Goal: Task Accomplishment & Management: Use online tool/utility

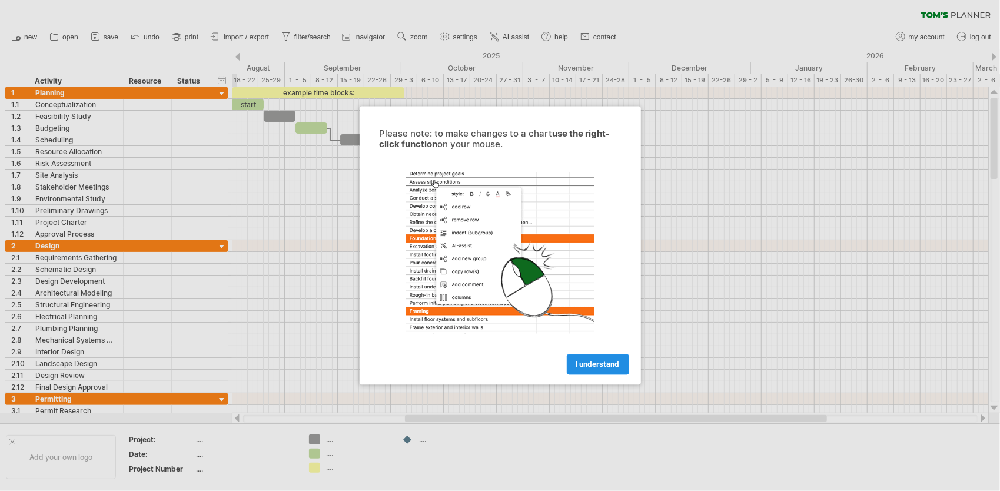
click at [600, 355] on link "I understand" at bounding box center [598, 364] width 62 height 21
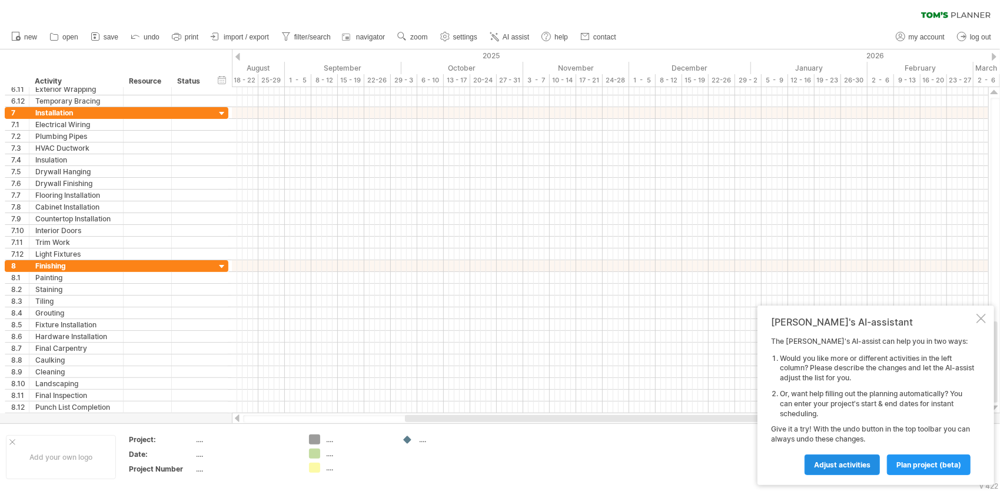
click at [838, 466] on span "Adjust activities" at bounding box center [842, 464] width 57 height 9
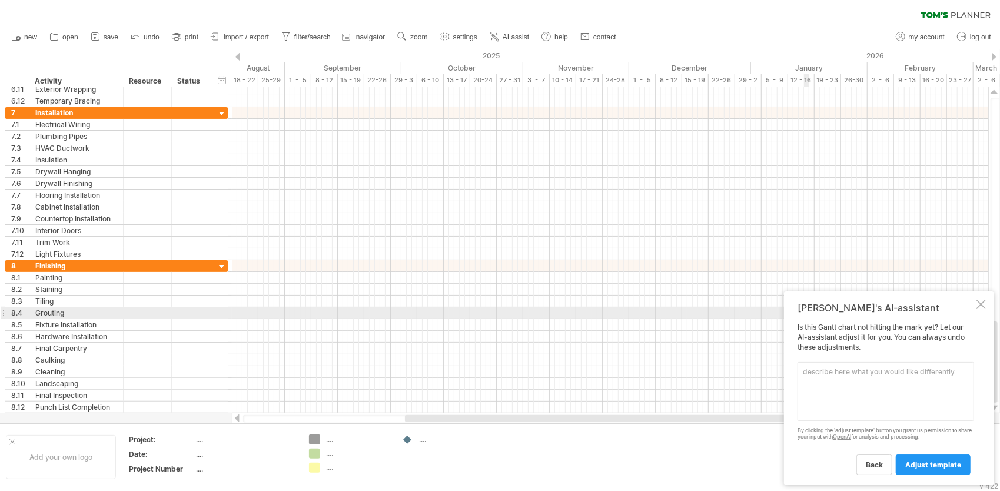
click at [978, 304] on div at bounding box center [980, 304] width 9 height 9
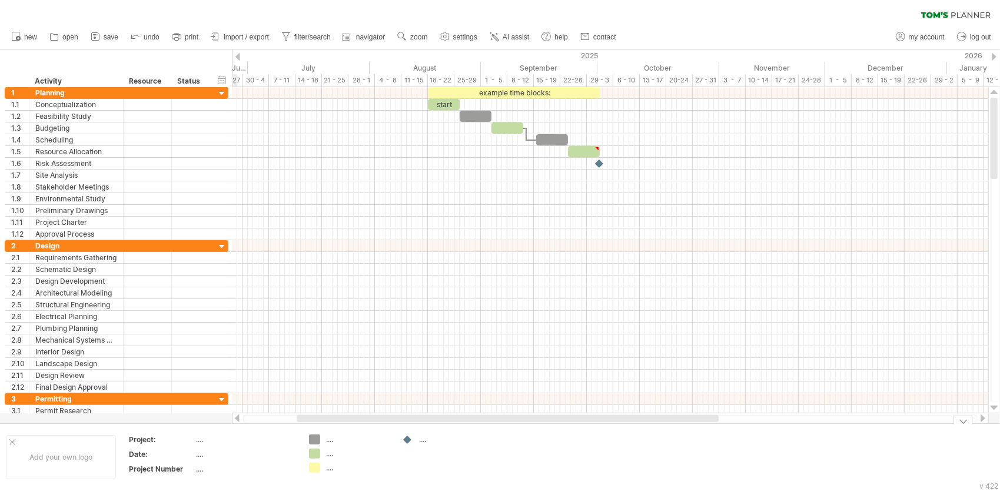
drag, startPoint x: 532, startPoint y: 419, endPoint x: 424, endPoint y: 435, distance: 109.5
click at [424, 435] on div "Trying to reach [DOMAIN_NAME] Connected again... 0% clear filter new 1" at bounding box center [500, 245] width 1000 height 491
click at [59, 38] on icon at bounding box center [54, 37] width 12 height 12
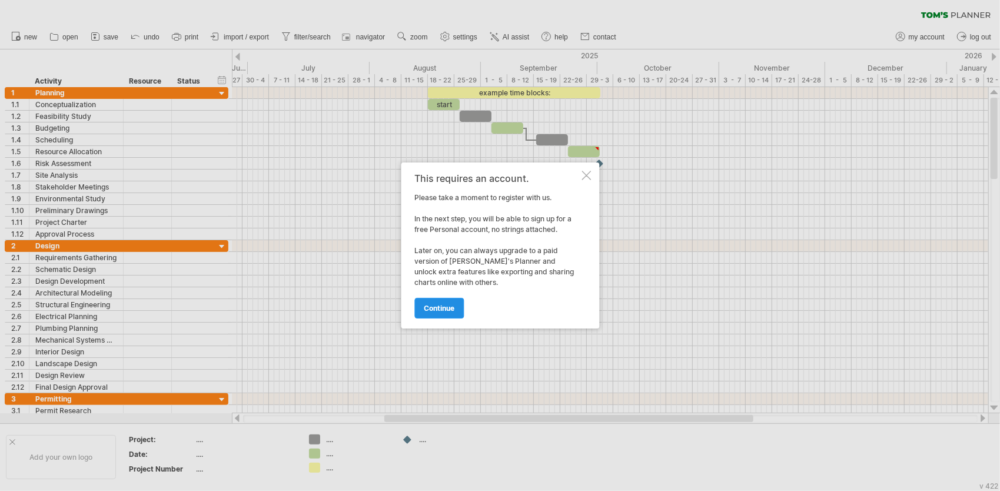
click at [454, 310] on span "continue" at bounding box center [439, 308] width 31 height 9
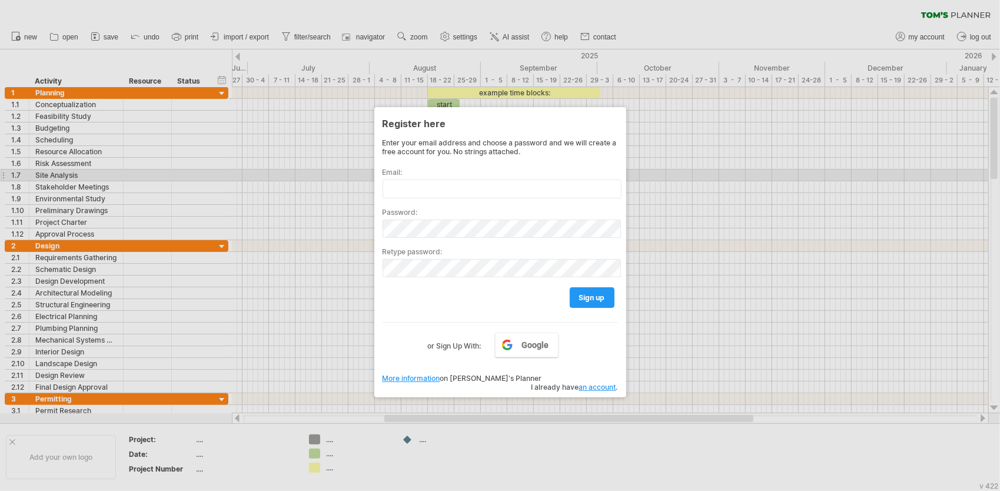
click at [466, 171] on label "Email:" at bounding box center [500, 172] width 235 height 9
click at [466, 180] on input "text" at bounding box center [502, 189] width 239 height 19
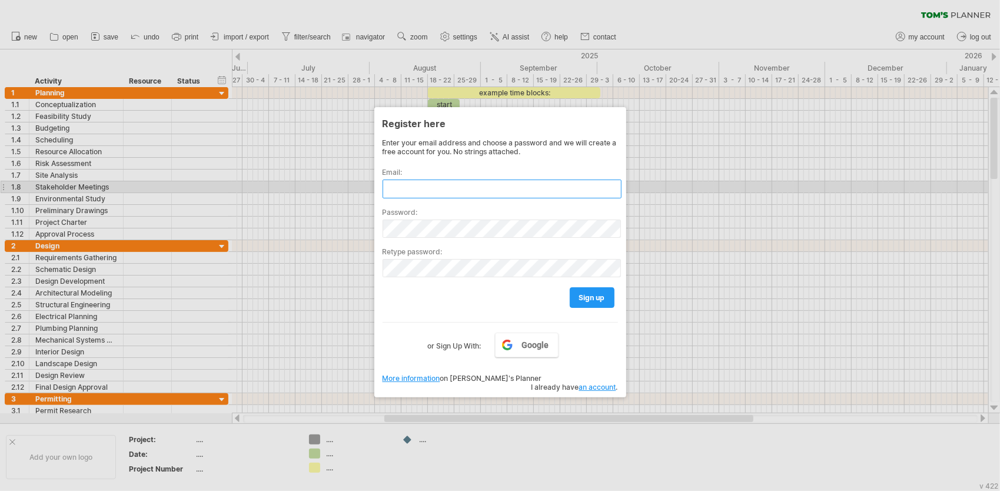
click at [466, 181] on input "text" at bounding box center [502, 189] width 239 height 19
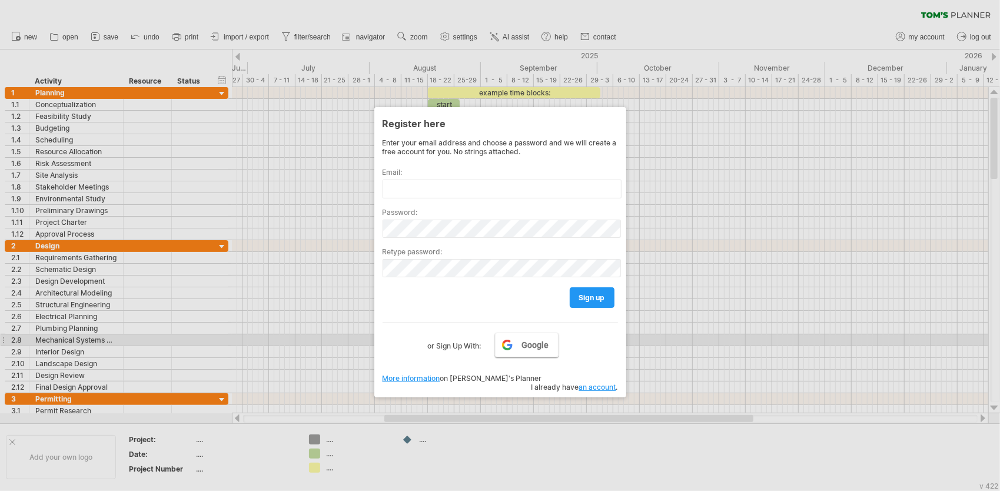
click at [530, 344] on span "Google" at bounding box center [534, 344] width 27 height 9
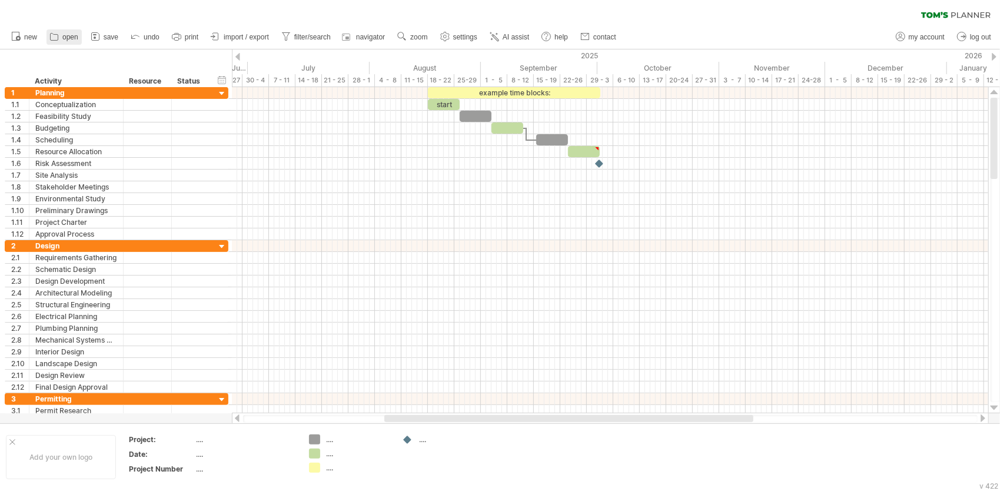
click at [68, 38] on span "open" at bounding box center [70, 37] width 16 height 8
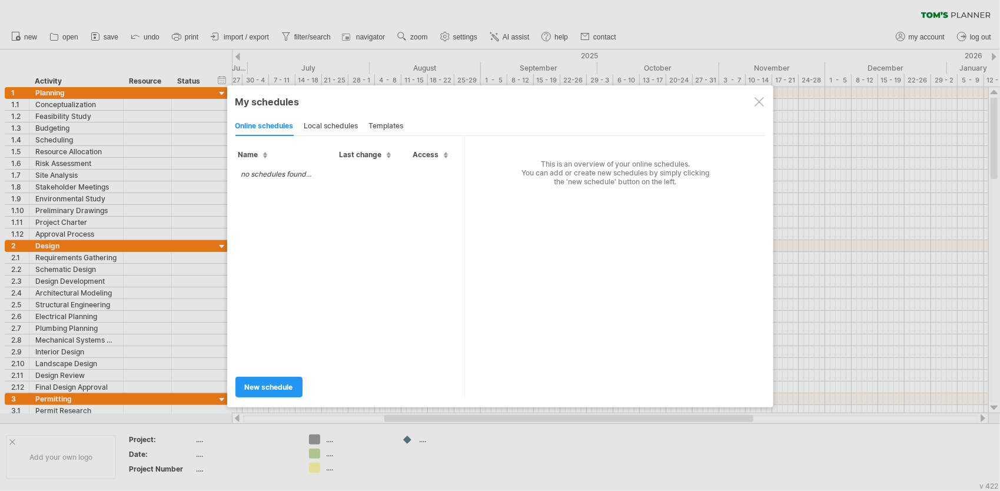
click at [334, 126] on div "local schedules" at bounding box center [331, 126] width 54 height 19
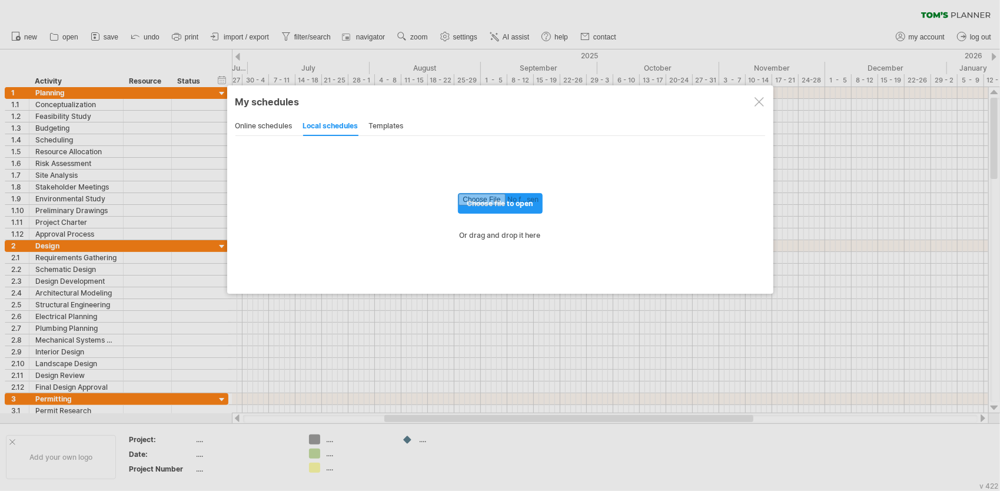
click at [379, 127] on div "templates" at bounding box center [386, 126] width 35 height 19
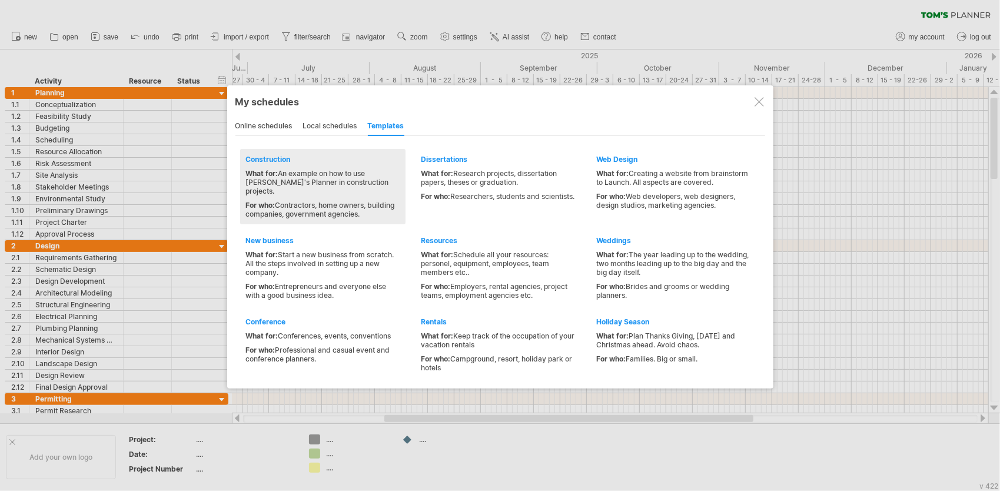
click at [345, 169] on div "What for: An example on how to use [PERSON_NAME]'s Planner in construction proj…" at bounding box center [323, 182] width 154 height 26
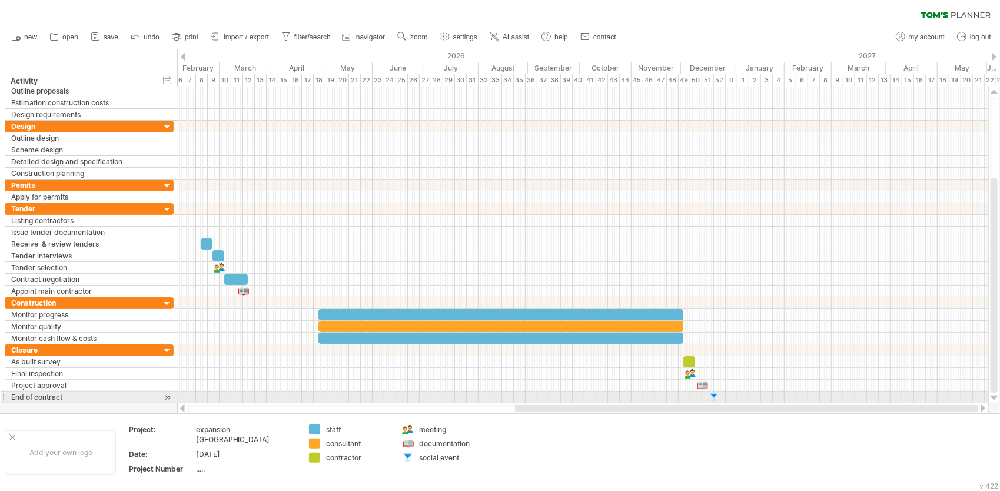
drag, startPoint x: 507, startPoint y: 411, endPoint x: 677, endPoint y: 397, distance: 170.1
click at [677, 397] on div "Trying to reach [DOMAIN_NAME] Connected again... 0% clear filter new" at bounding box center [500, 245] width 1000 height 491
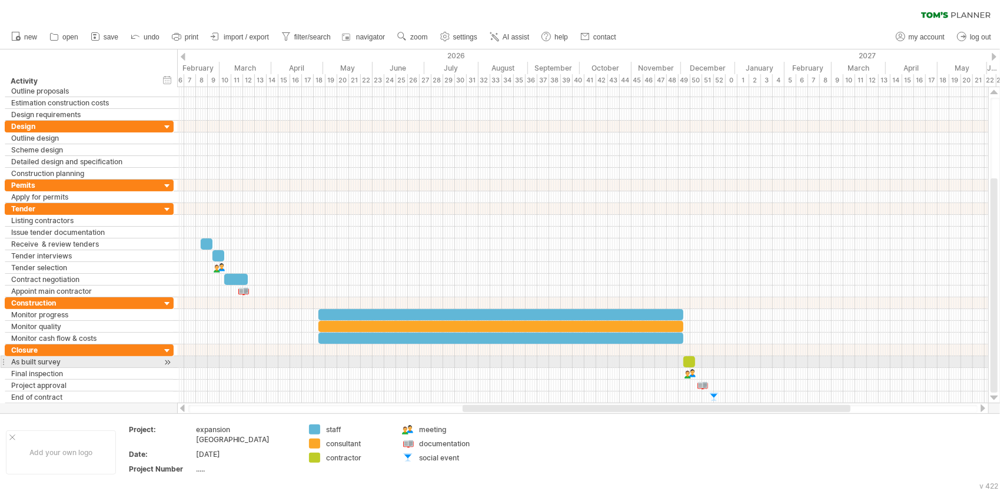
click at [171, 359] on div at bounding box center [167, 362] width 11 height 12
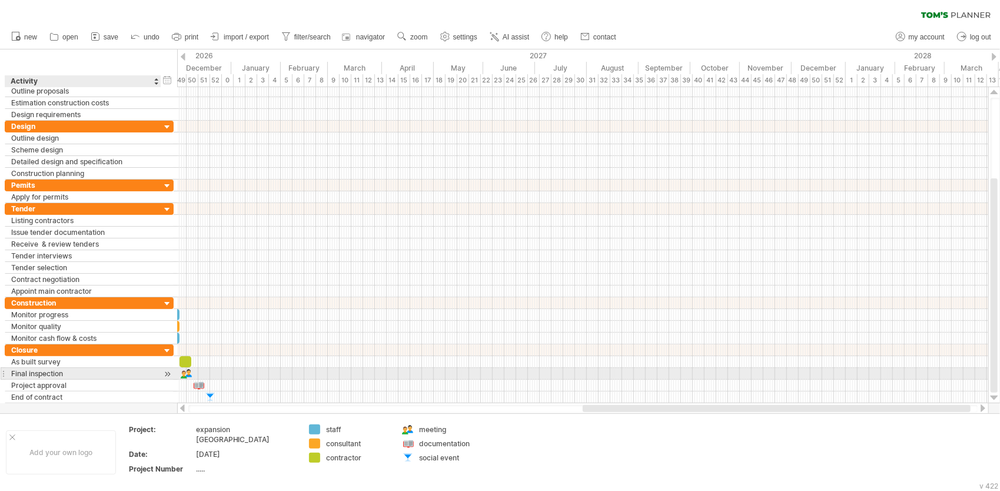
click at [166, 369] on div at bounding box center [167, 374] width 11 height 12
click at [167, 382] on div at bounding box center [167, 386] width 11 height 12
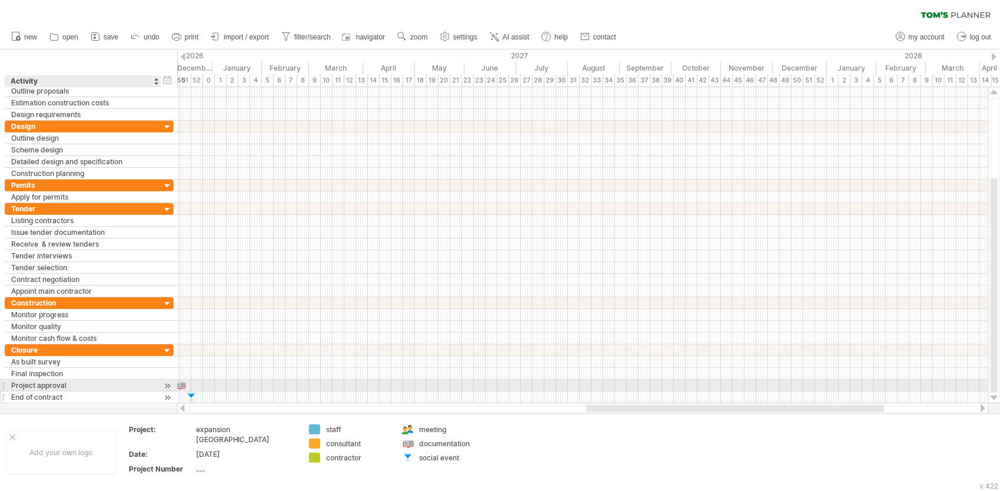
click at [164, 391] on div at bounding box center [167, 397] width 11 height 12
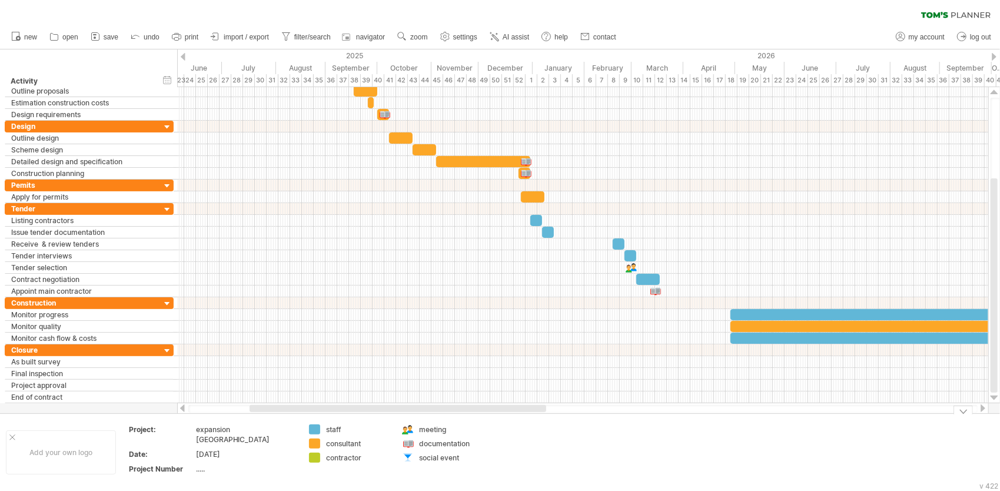
drag, startPoint x: 644, startPoint y: 410, endPoint x: 297, endPoint y: 425, distance: 347.6
click at [297, 430] on div "Trying to reach [DOMAIN_NAME] Connected again... 0% clear filter new" at bounding box center [500, 245] width 1000 height 491
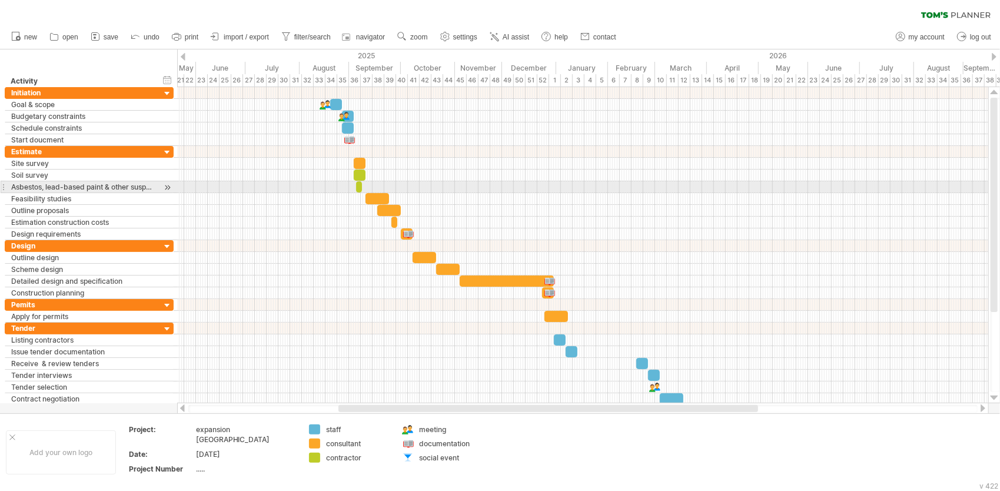
drag, startPoint x: 410, startPoint y: 188, endPoint x: 401, endPoint y: 172, distance: 18.4
click at [69, 36] on span "open" at bounding box center [70, 37] width 16 height 8
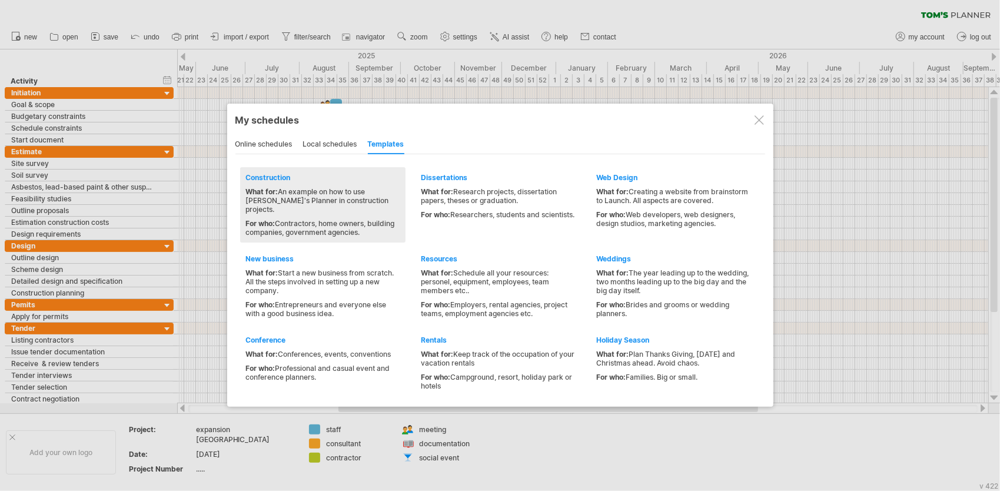
click at [323, 190] on div "What for: An example on how to use [PERSON_NAME]'s Planner in construction proj…" at bounding box center [323, 200] width 154 height 26
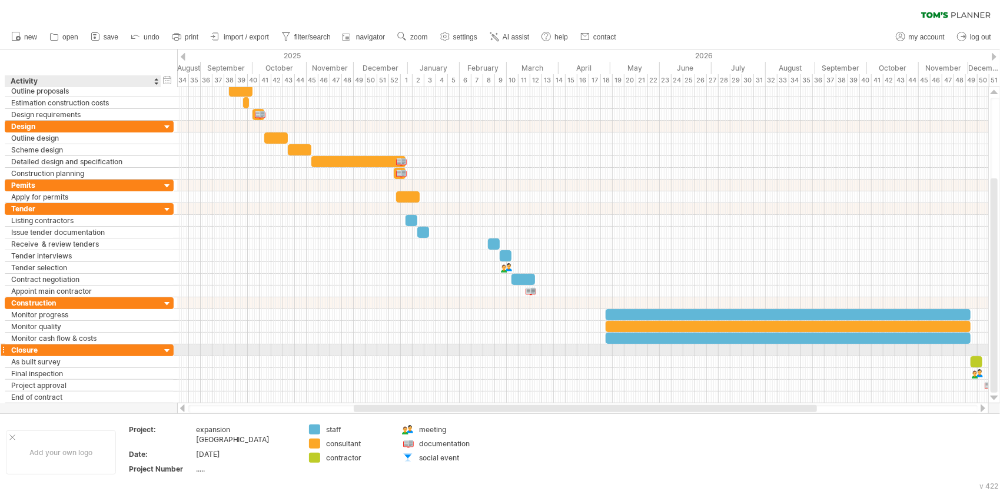
click at [166, 345] on div at bounding box center [167, 350] width 11 height 11
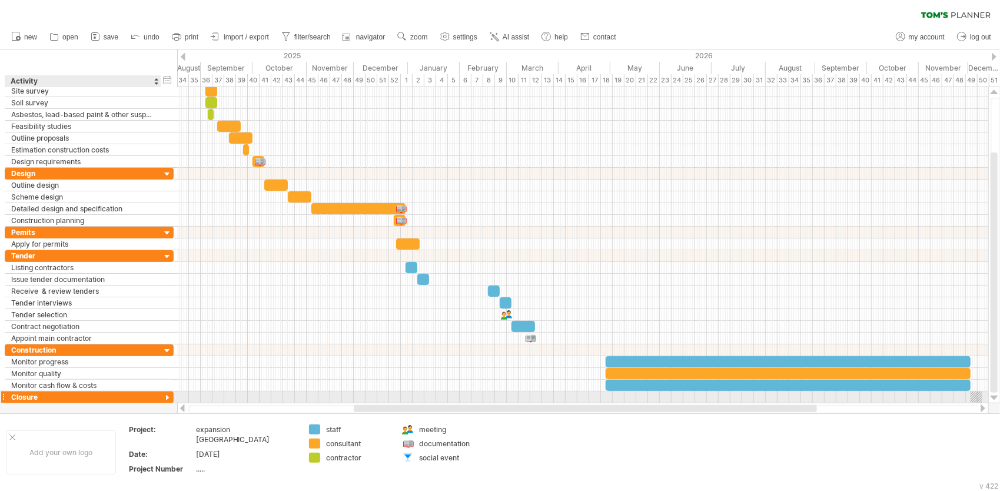
click at [166, 345] on div at bounding box center [167, 350] width 11 height 11
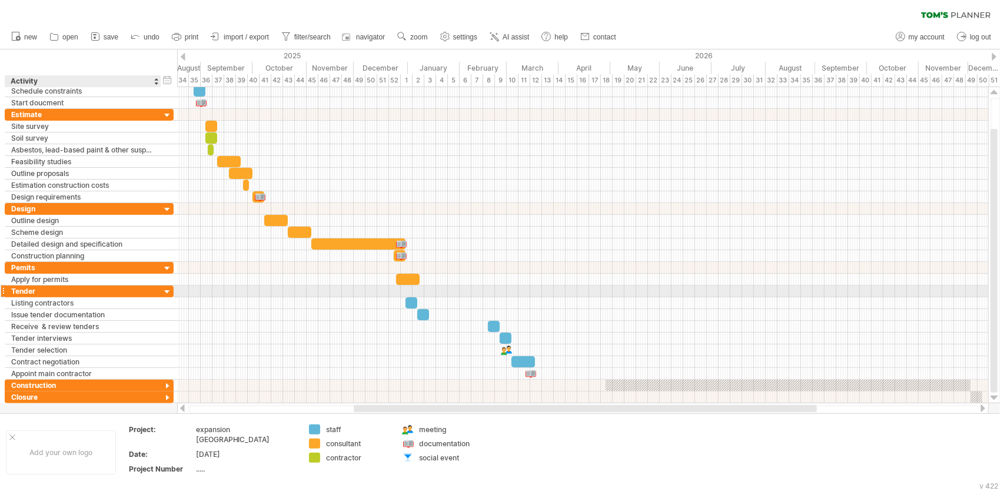
click at [171, 291] on div at bounding box center [167, 292] width 11 height 11
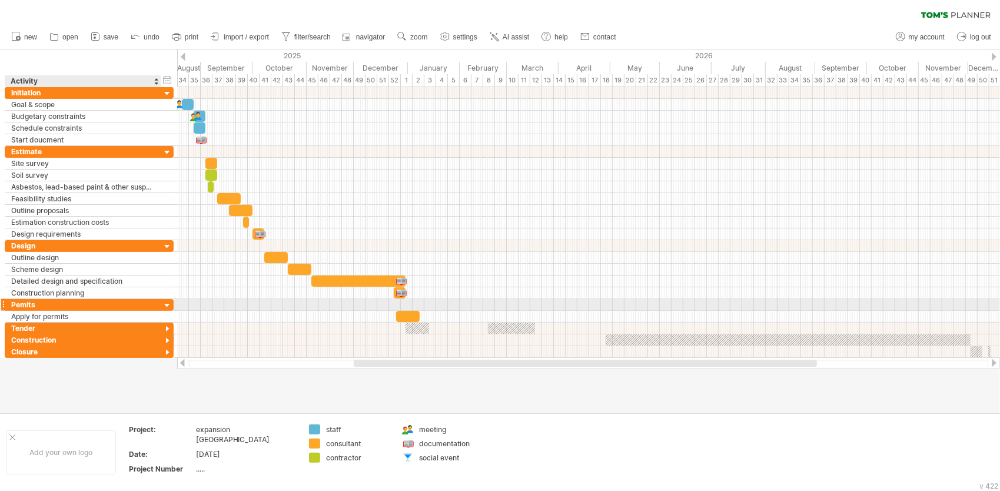
click at [168, 300] on div at bounding box center [167, 305] width 11 height 11
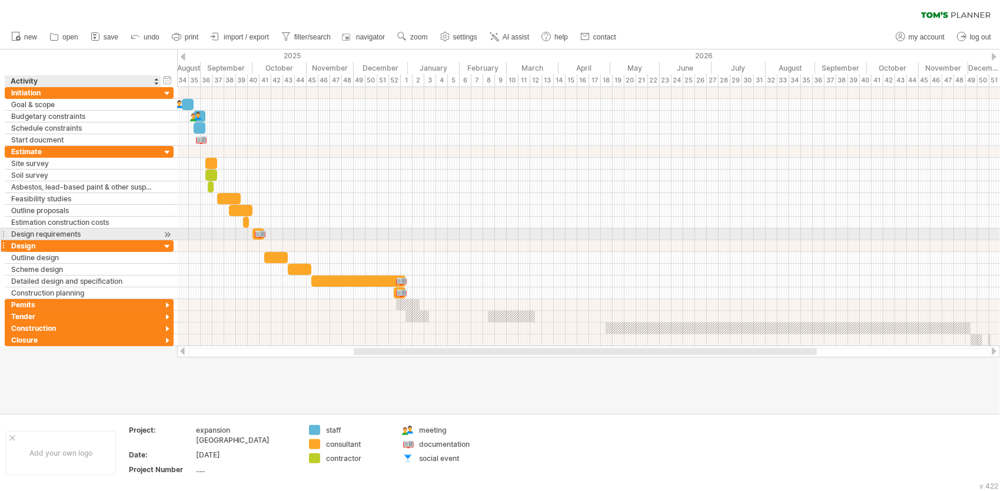
click at [168, 240] on div "****** Design" at bounding box center [89, 246] width 169 height 12
click at [32, 34] on span "new" at bounding box center [30, 37] width 13 height 8
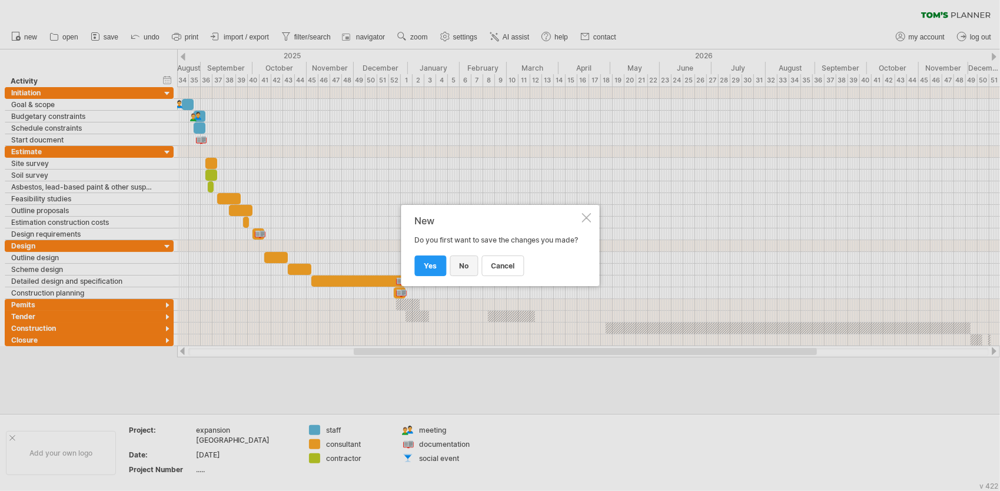
click at [469, 269] on link "no" at bounding box center [464, 265] width 28 height 21
